Goal: Navigation & Orientation: Find specific page/section

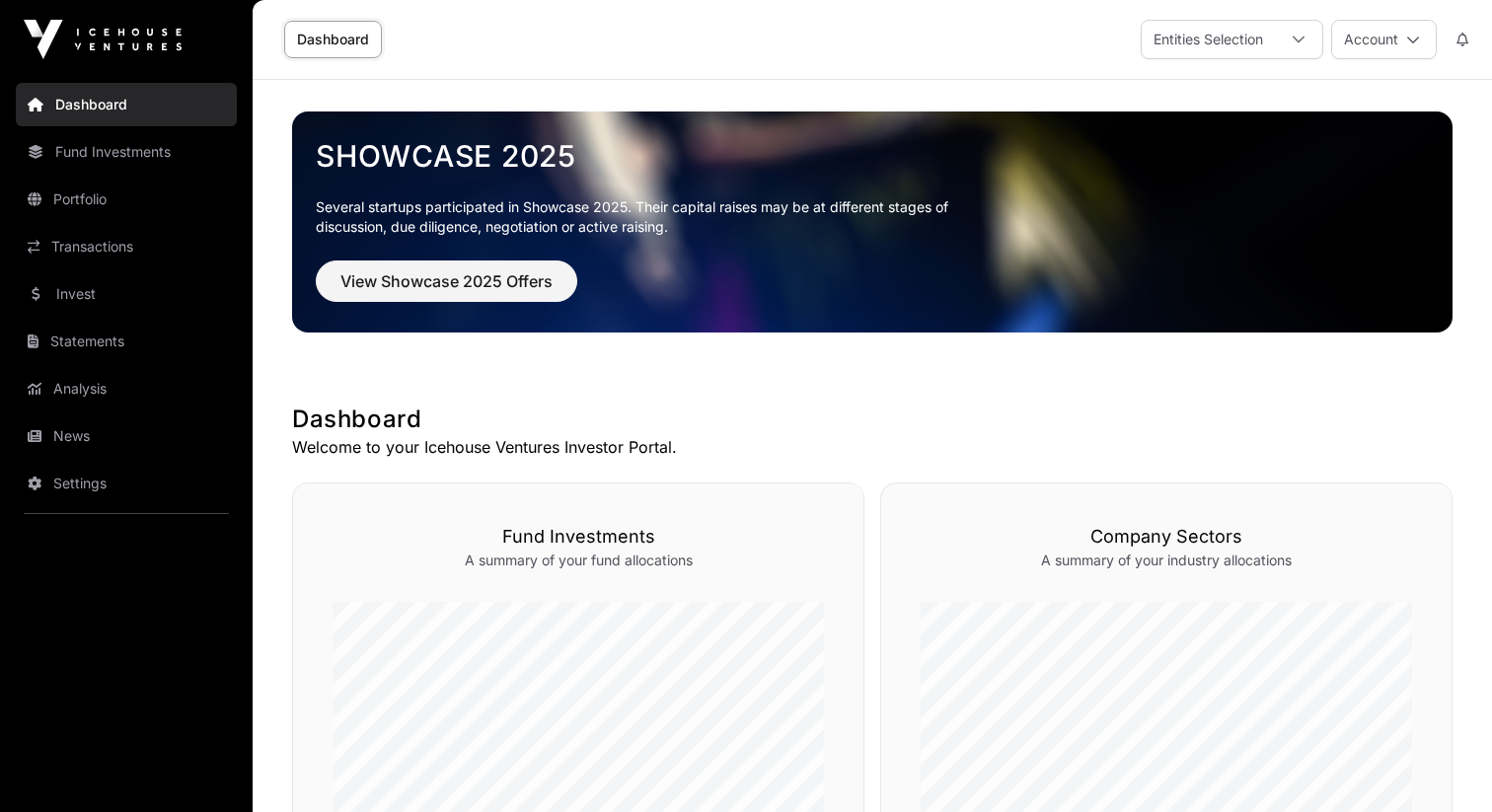
click at [168, 126] on nav "Dashboard Fund Investments Portfolio Transactions Invest Statements Analysis Ne…" at bounding box center [126, 437] width 252 height 718
click at [168, 148] on link "Fund Investments" at bounding box center [126, 152] width 221 height 44
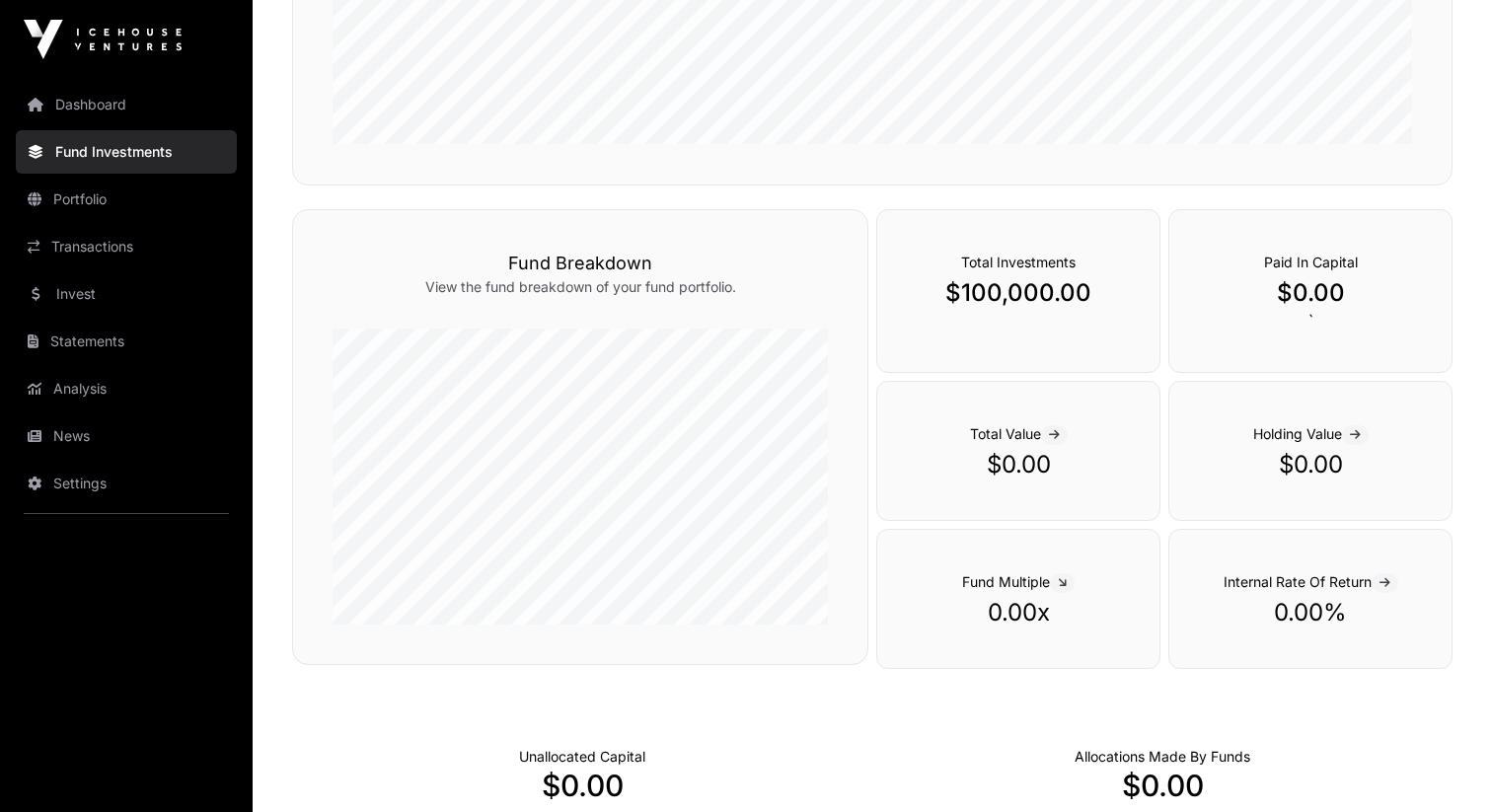
scroll to position [1199, 0]
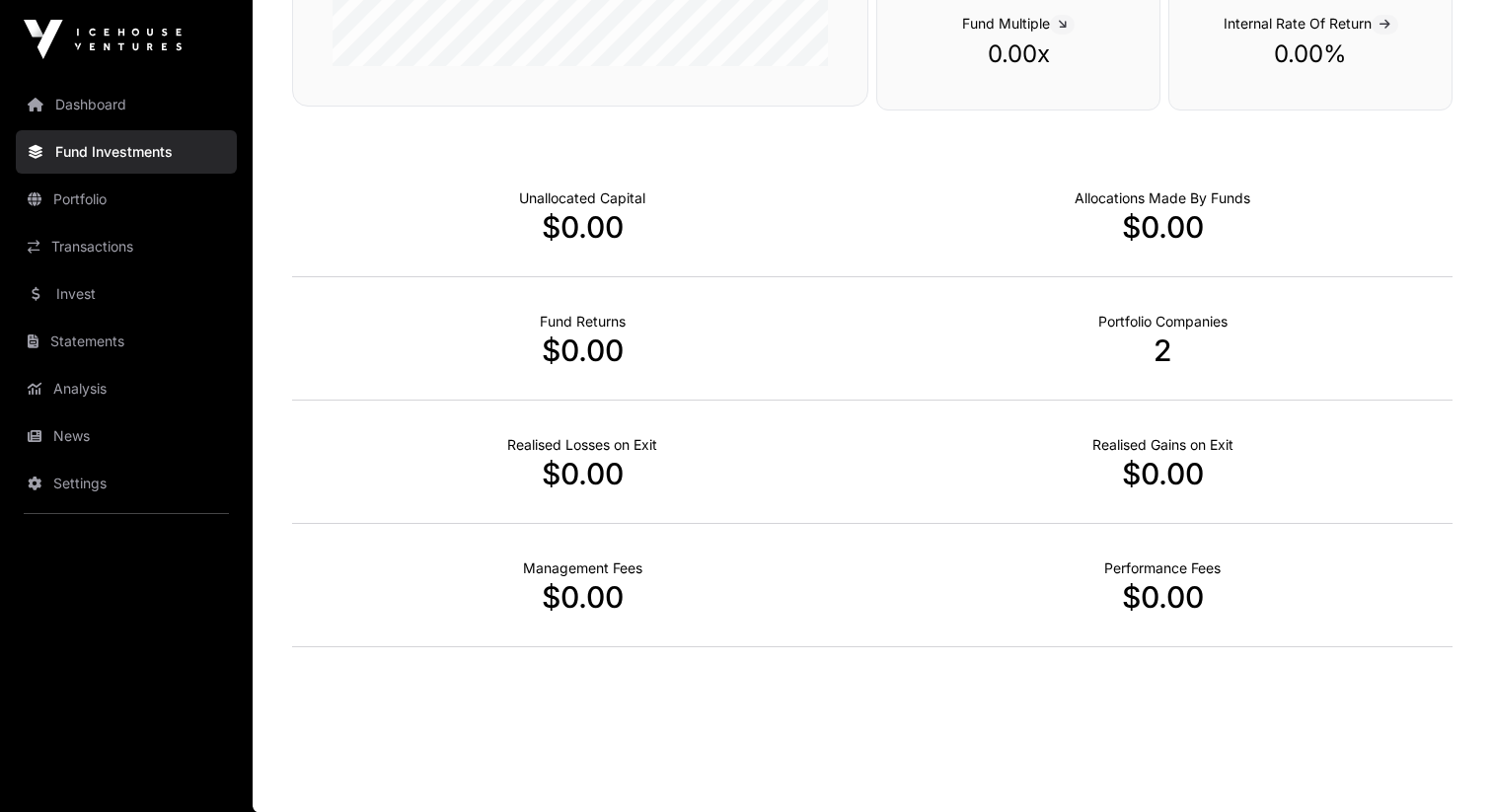
click at [93, 85] on link "Dashboard" at bounding box center [126, 104] width 221 height 44
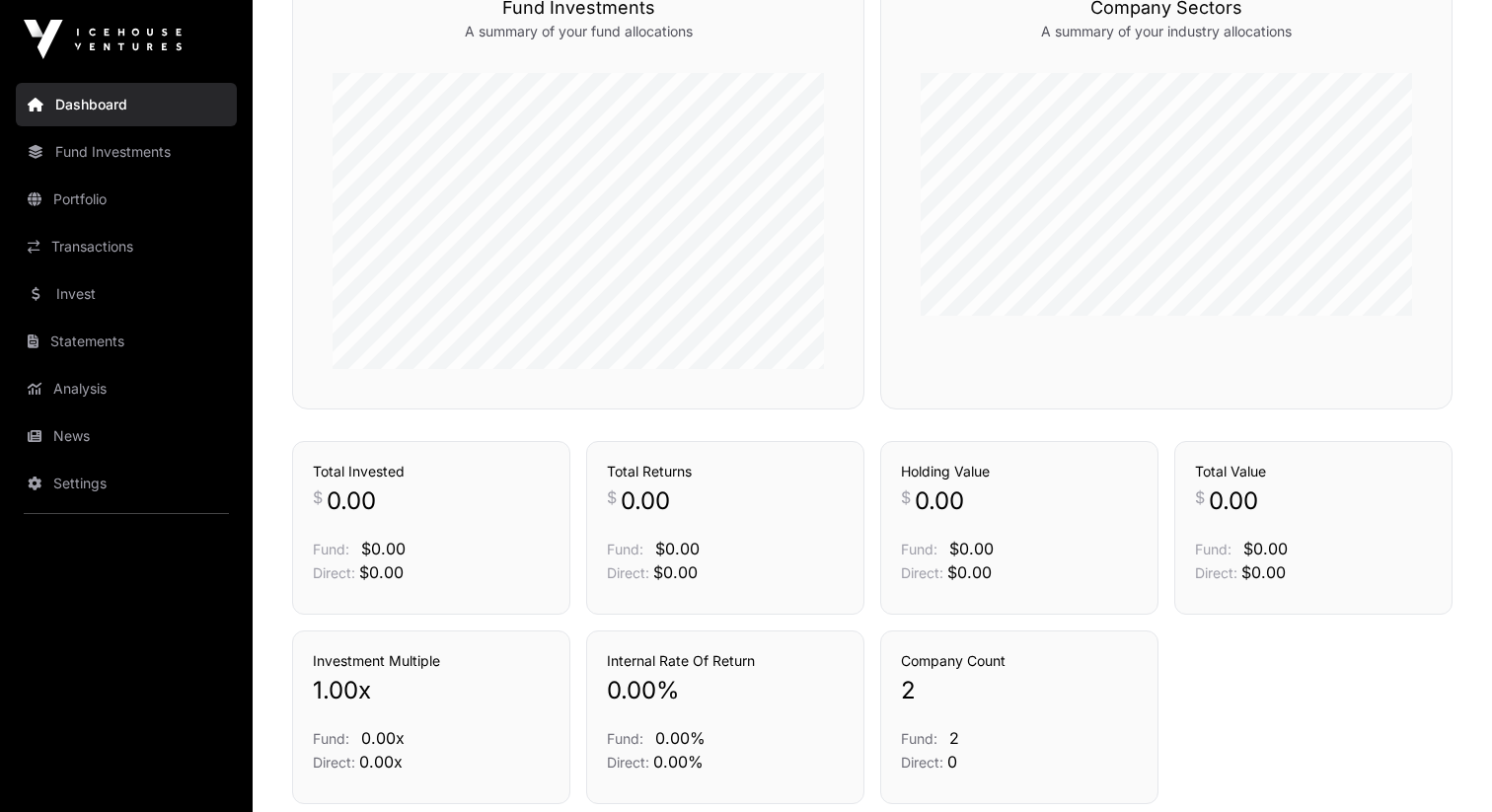
scroll to position [687, 0]
